Goal: Information Seeking & Learning: Check status

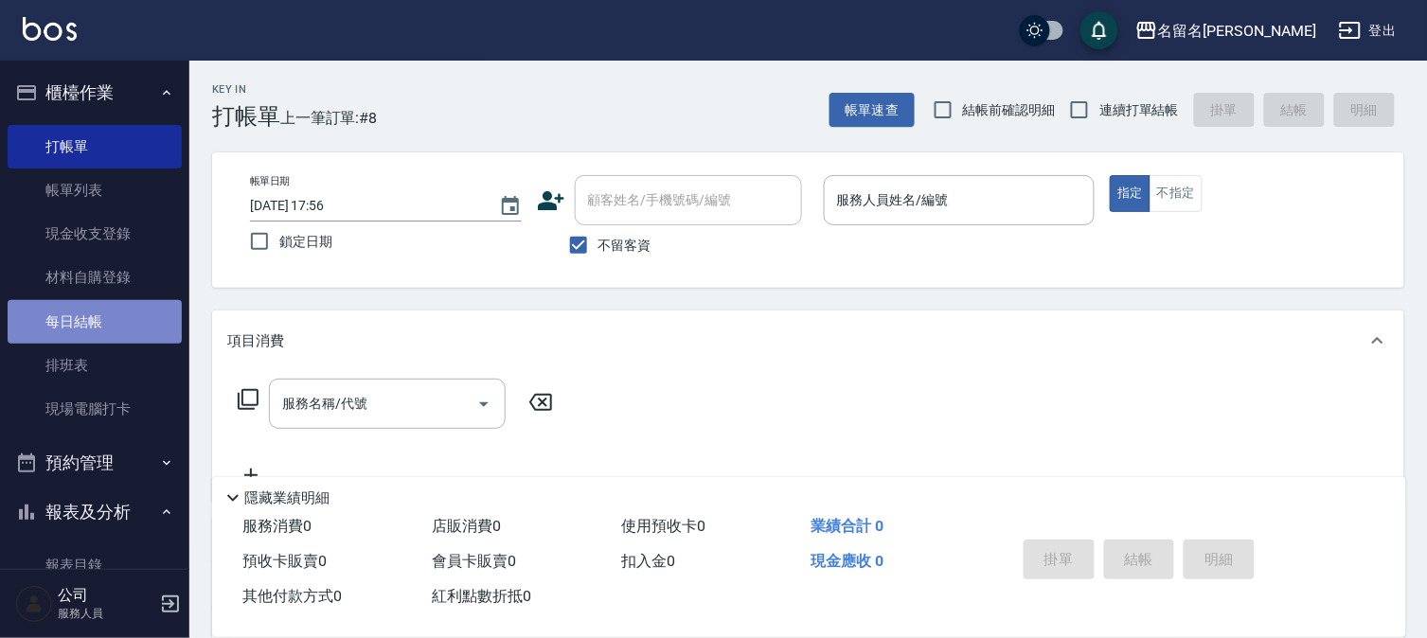
click at [119, 310] on link "每日結帳" at bounding box center [95, 322] width 174 height 44
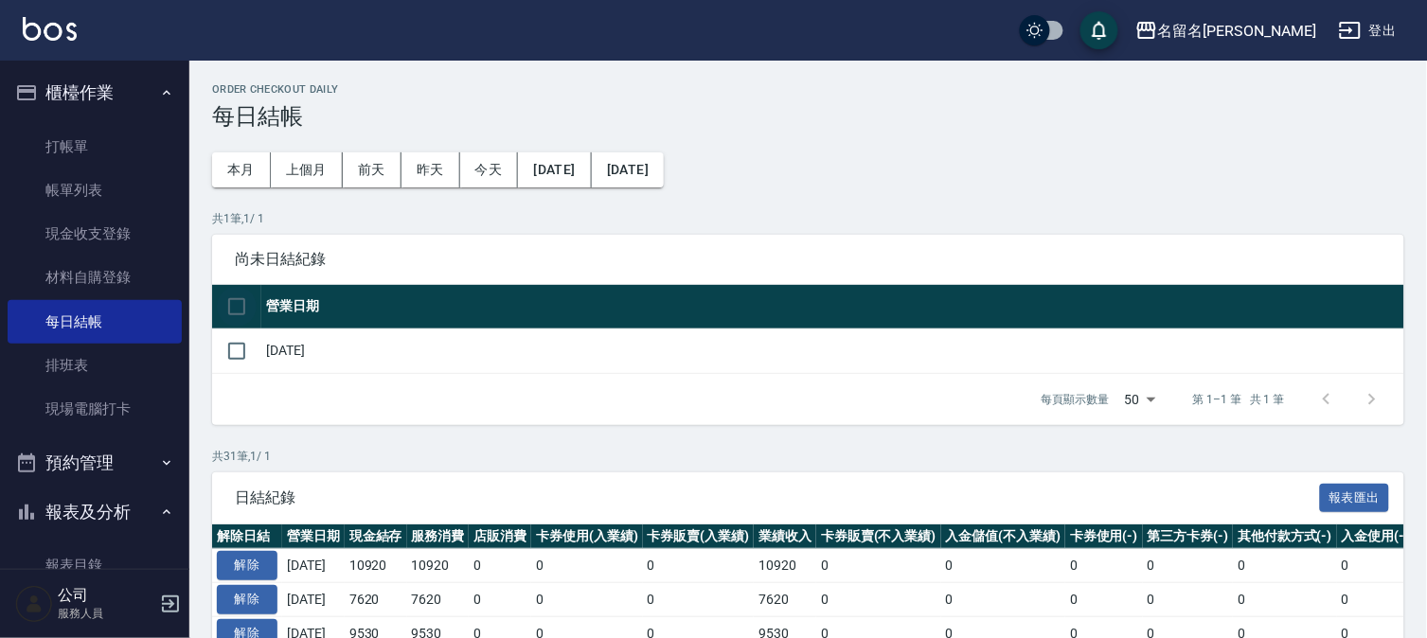
click at [227, 303] on input "checkbox" at bounding box center [237, 307] width 40 height 40
checkbox input "true"
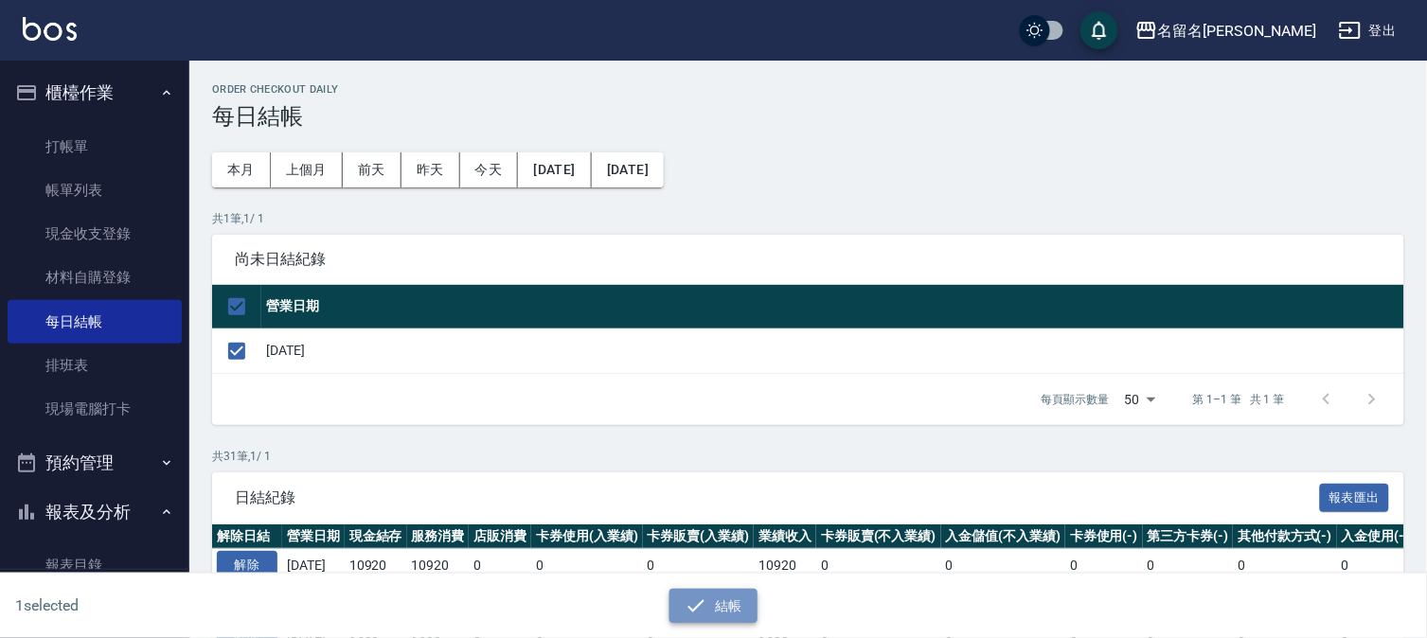
click at [697, 602] on icon "button" at bounding box center [696, 606] width 23 height 23
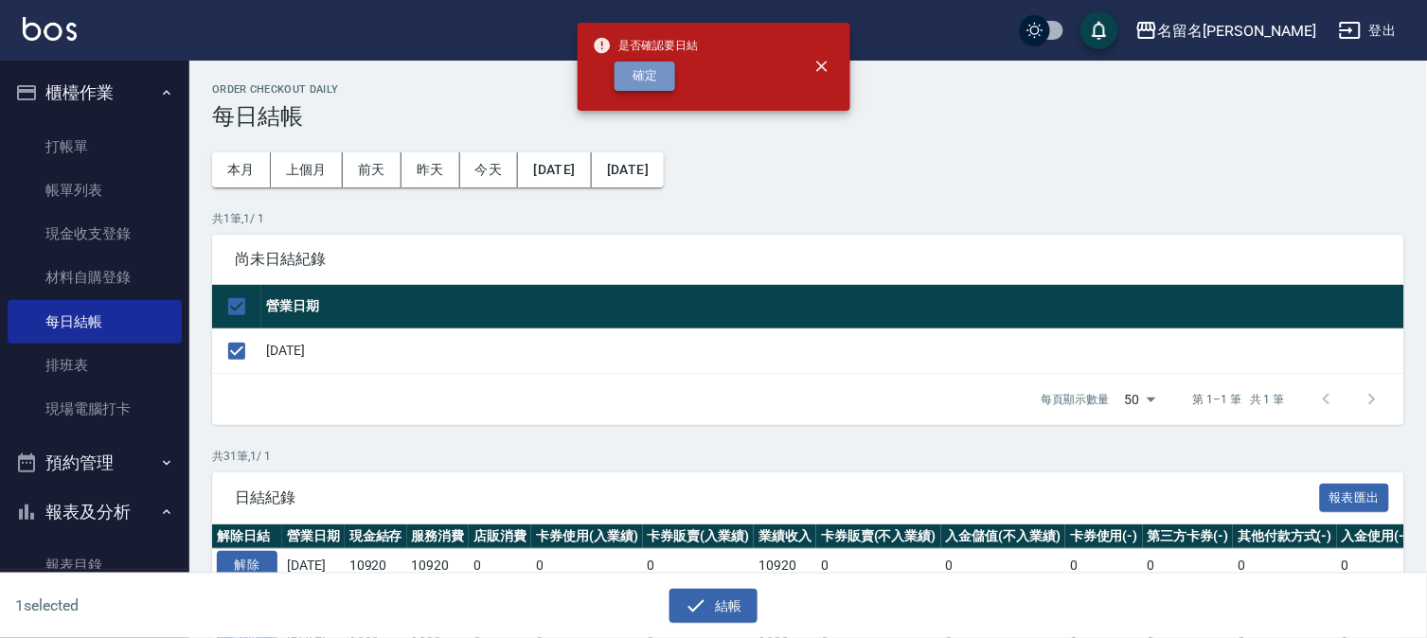
click at [640, 74] on button "確定" at bounding box center [645, 76] width 61 height 29
checkbox input "false"
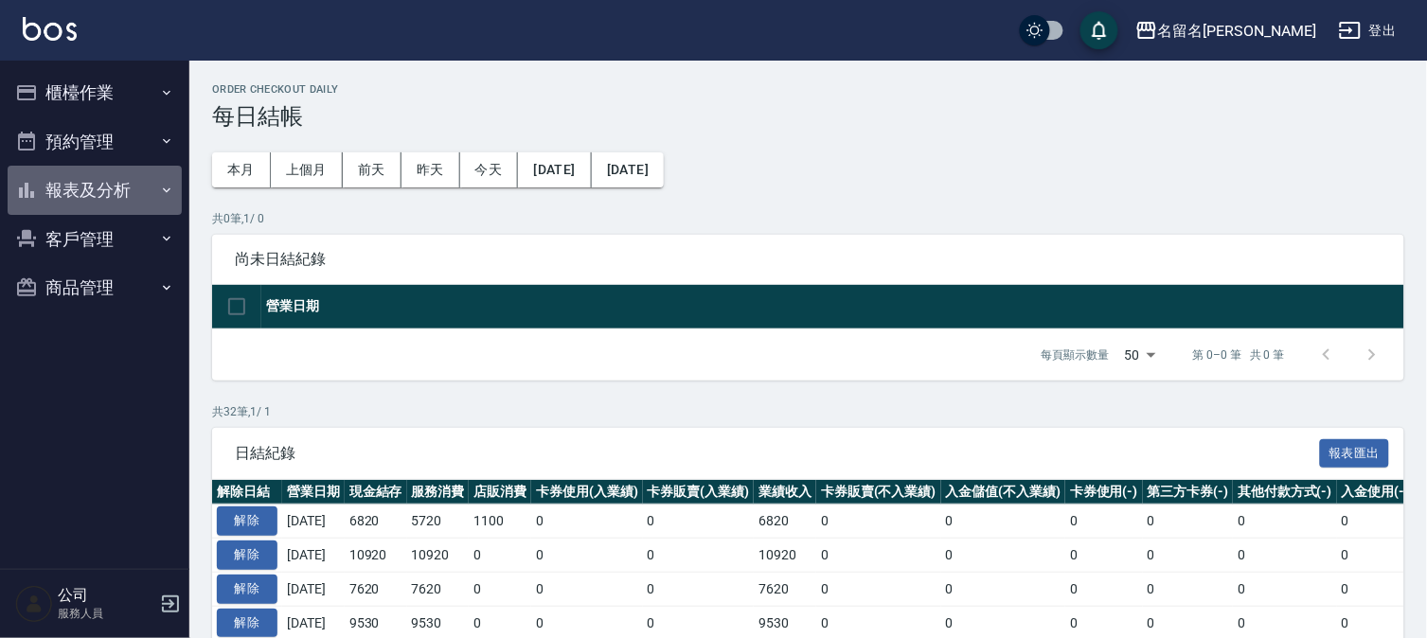
click at [82, 188] on button "報表及分析" at bounding box center [95, 190] width 174 height 49
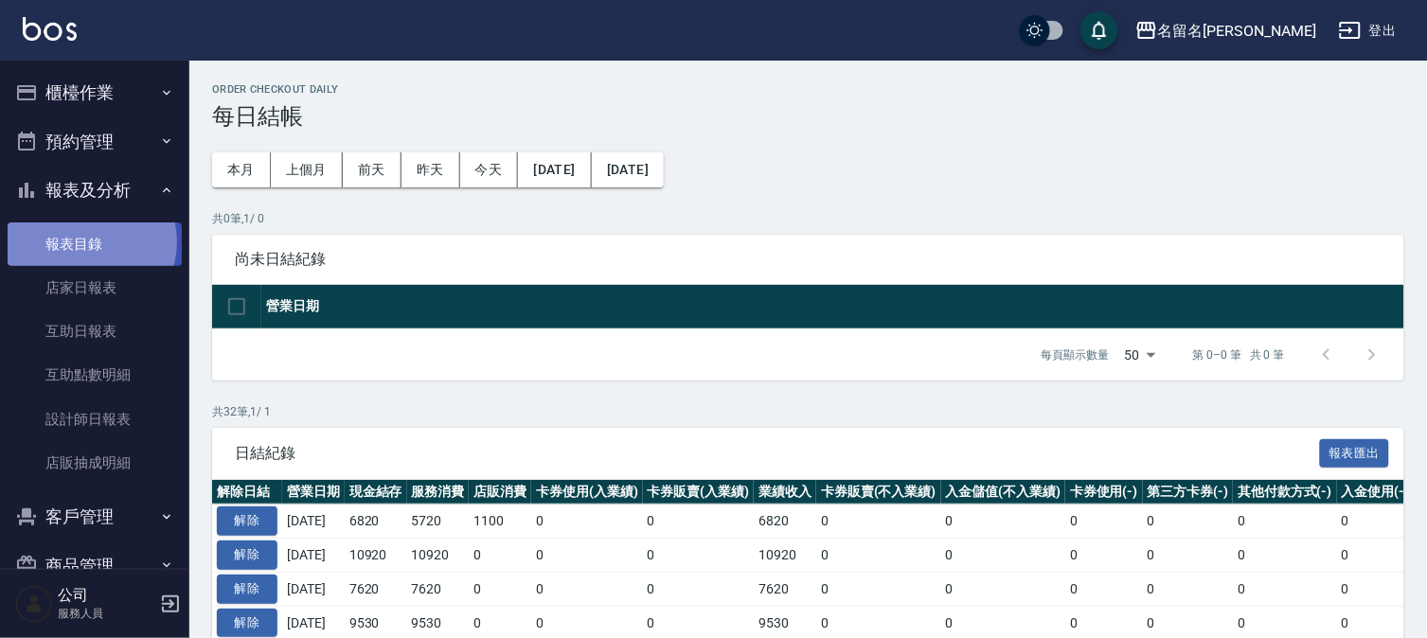
click at [86, 241] on link "報表目錄" at bounding box center [95, 245] width 174 height 44
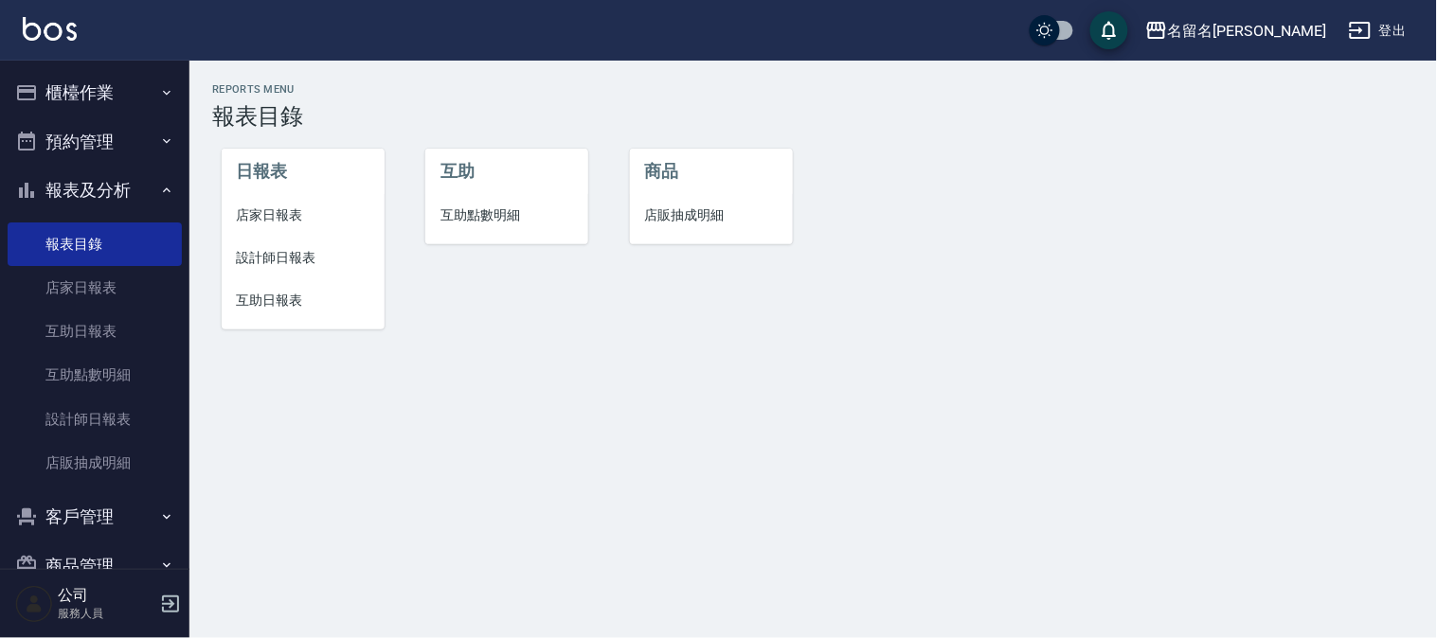
click at [262, 209] on span "店家日報表" at bounding box center [303, 216] width 133 height 20
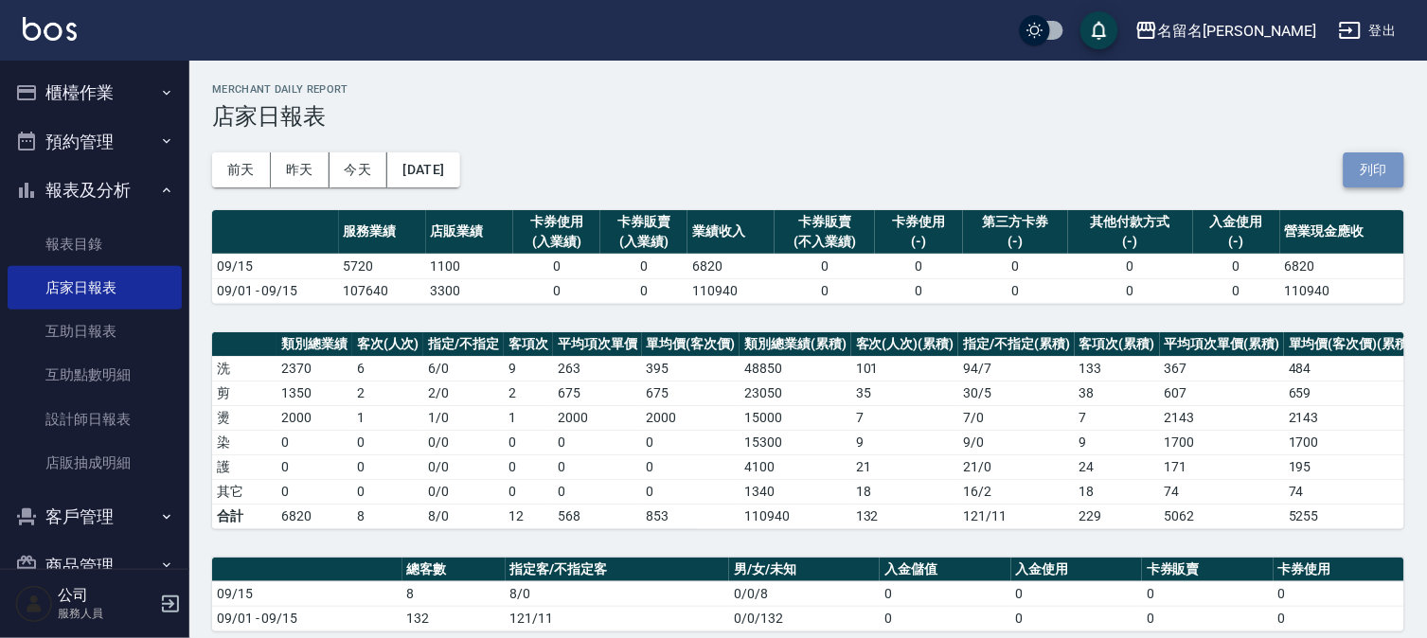
click at [1370, 167] on button "列印" at bounding box center [1374, 169] width 61 height 35
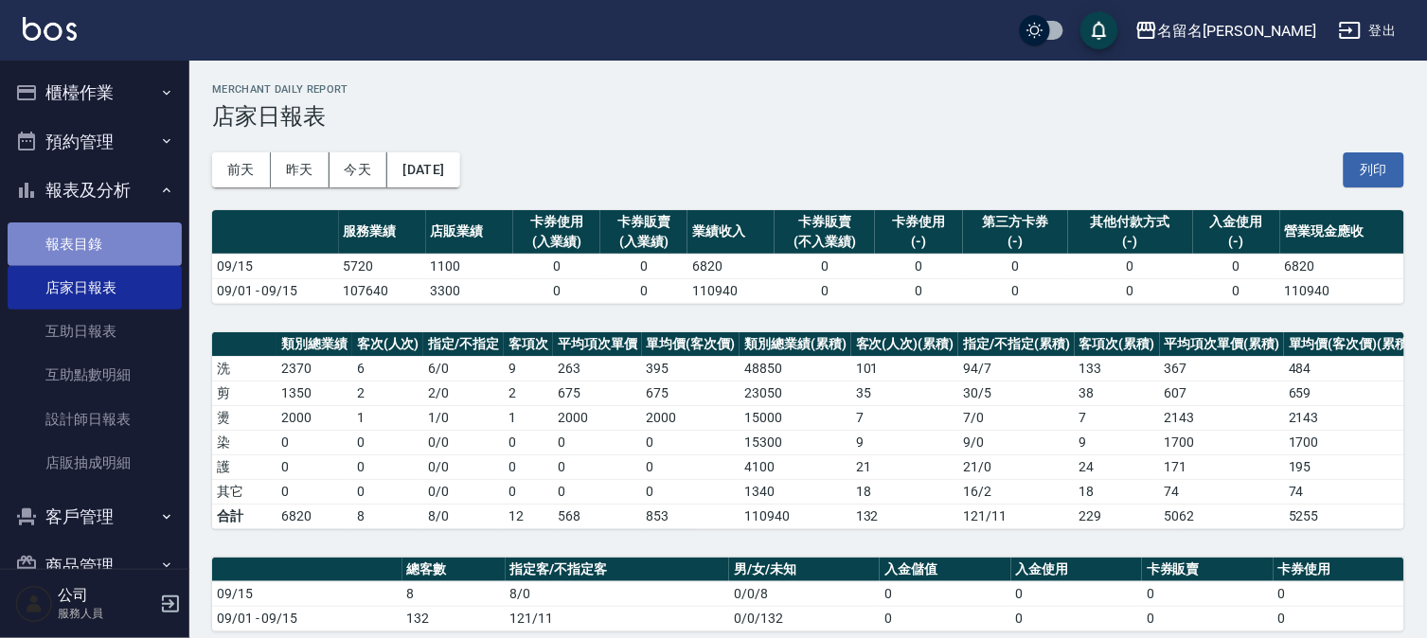
click at [109, 243] on link "報表目錄" at bounding box center [95, 245] width 174 height 44
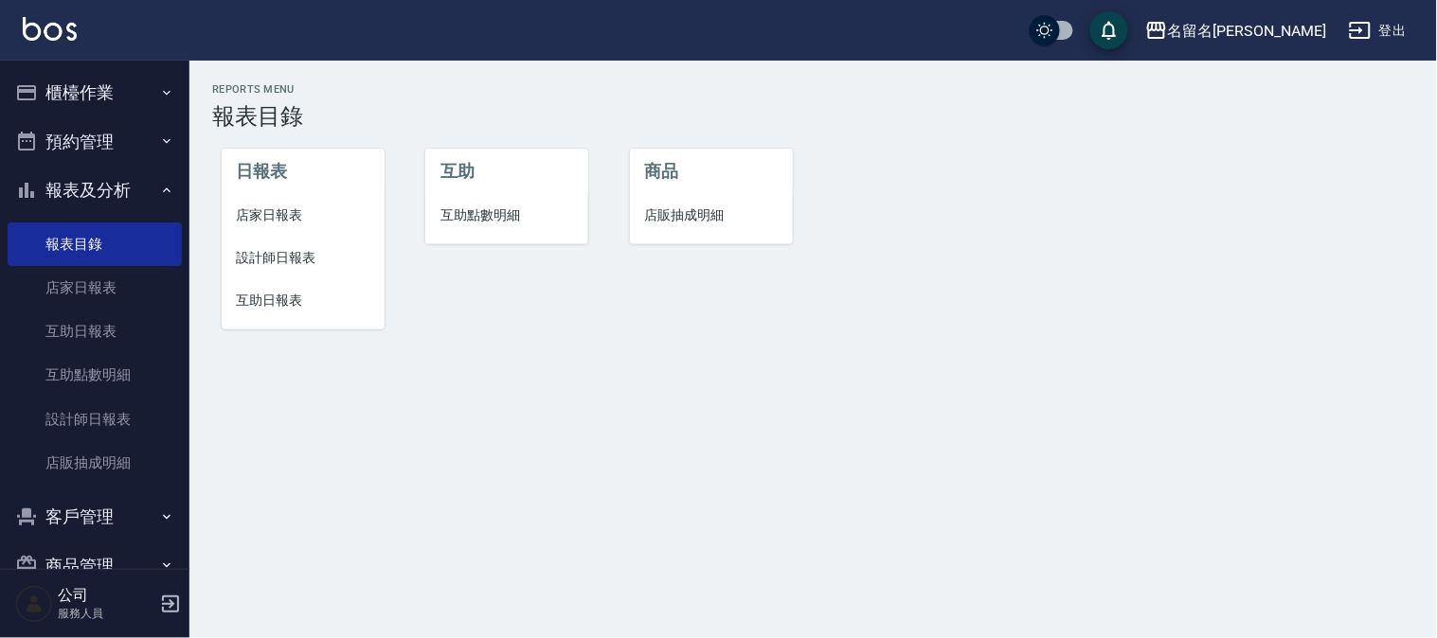
click at [278, 248] on span "設計師日報表" at bounding box center [303, 258] width 133 height 20
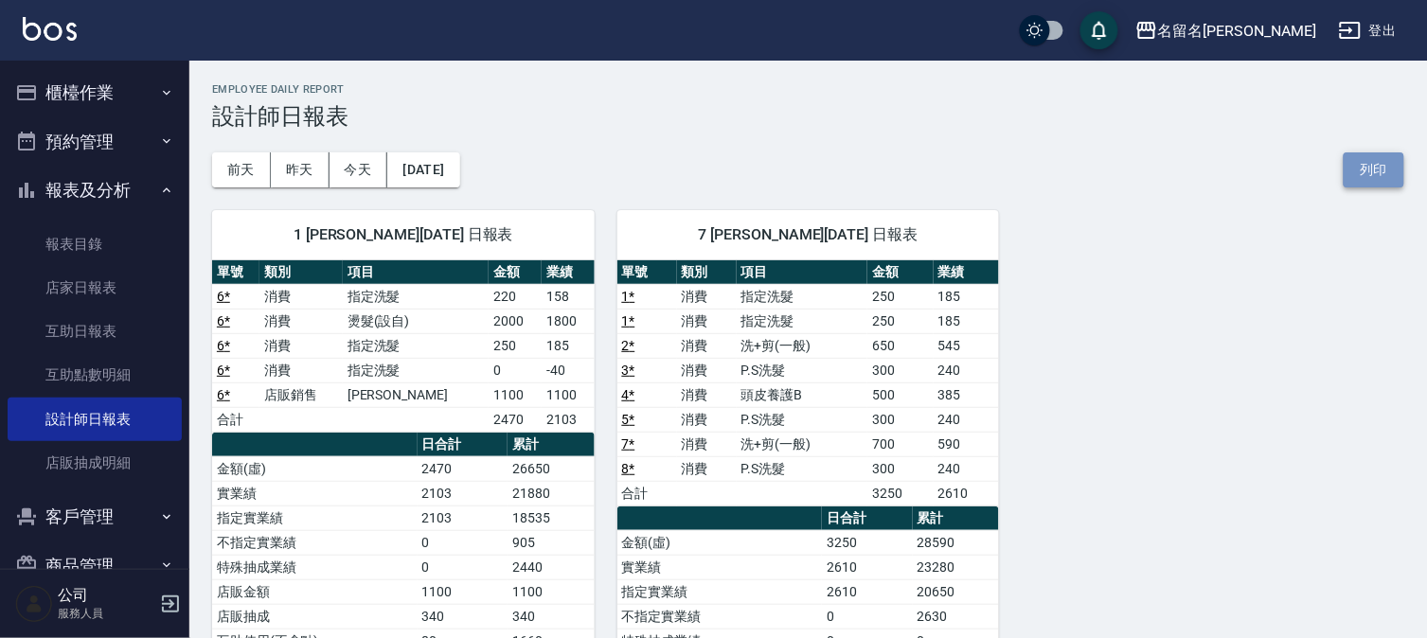
click at [1359, 167] on button "列印" at bounding box center [1374, 169] width 61 height 35
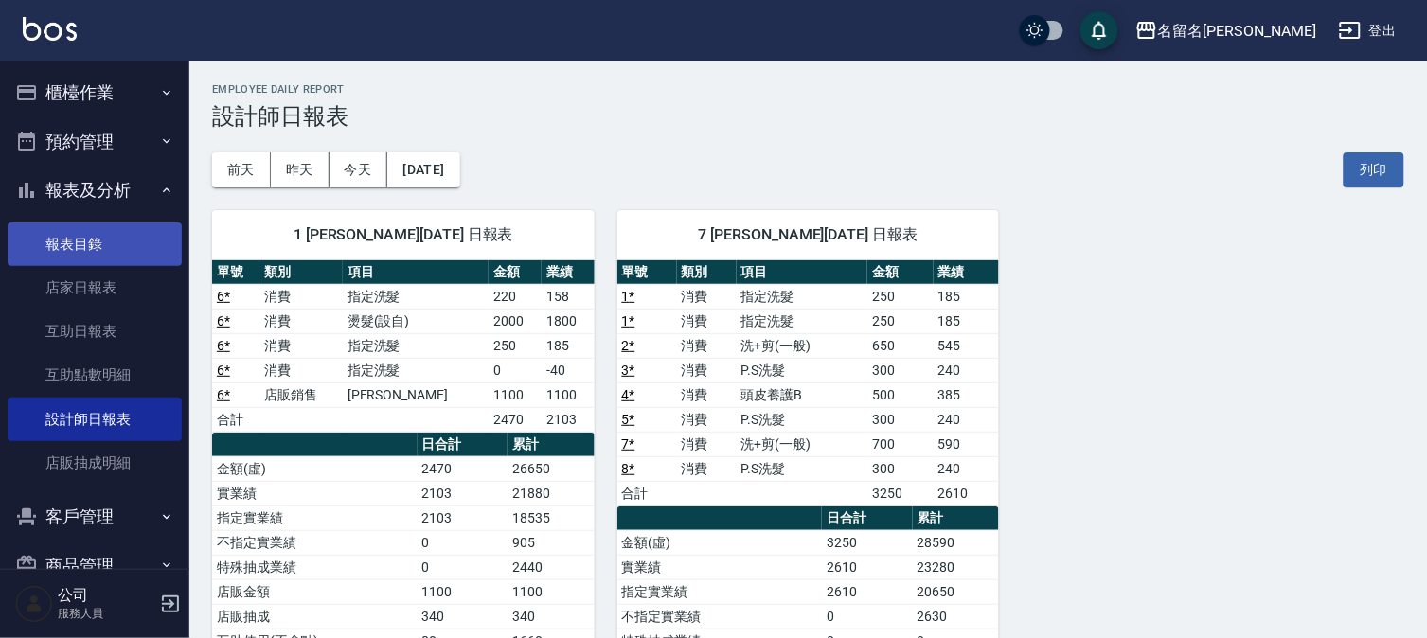
click at [76, 229] on link "報表目錄" at bounding box center [95, 245] width 174 height 44
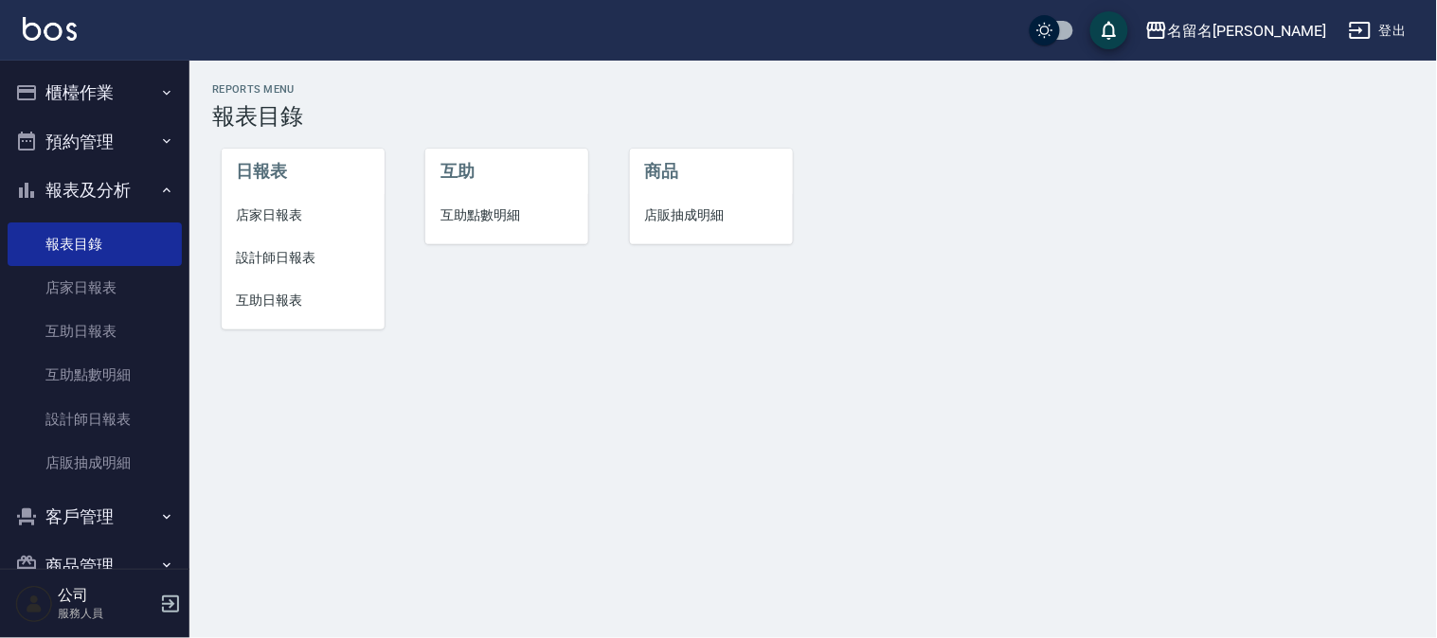
click at [256, 296] on span "互助日報表" at bounding box center [303, 301] width 133 height 20
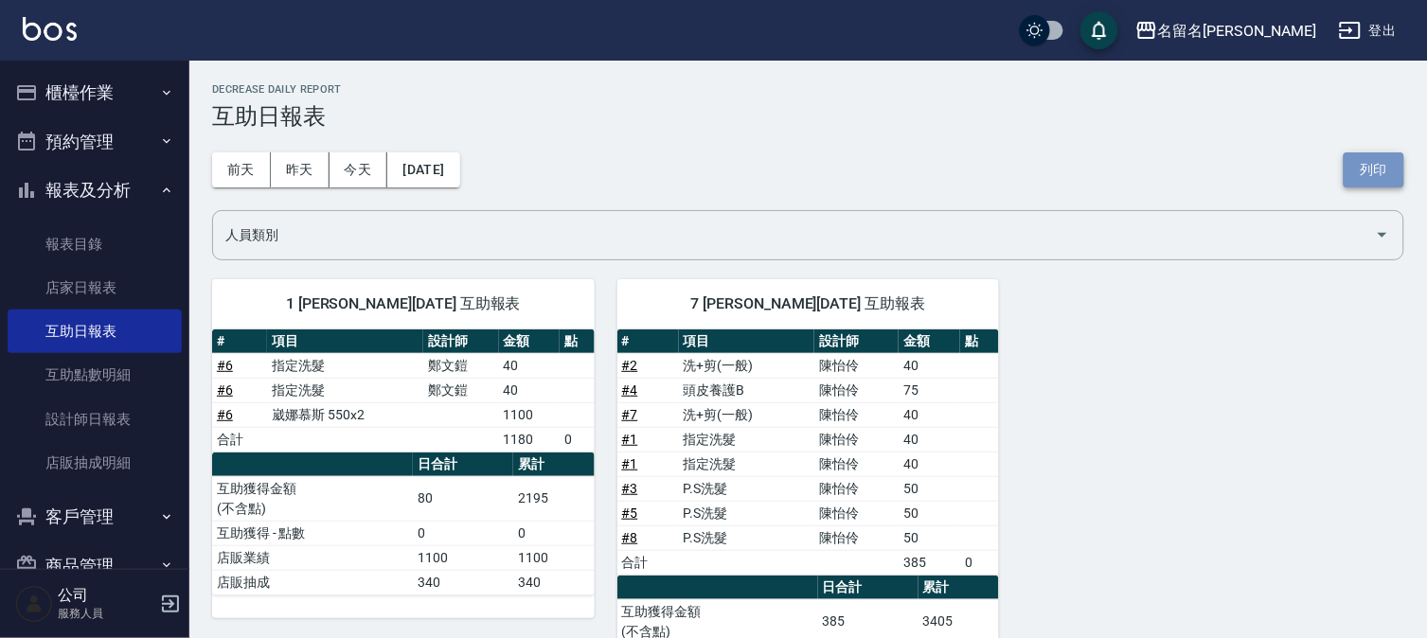
click at [1392, 165] on button "列印" at bounding box center [1374, 169] width 61 height 35
